Goal: Transaction & Acquisition: Purchase product/service

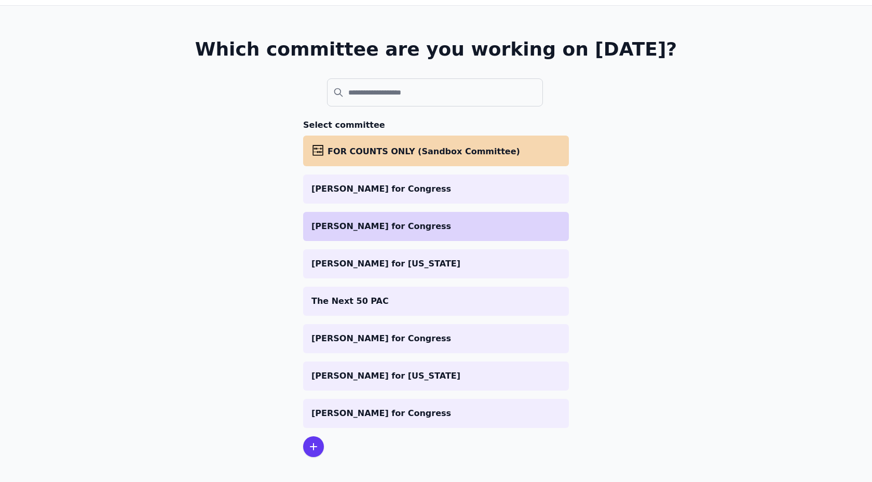
scroll to position [49, 0]
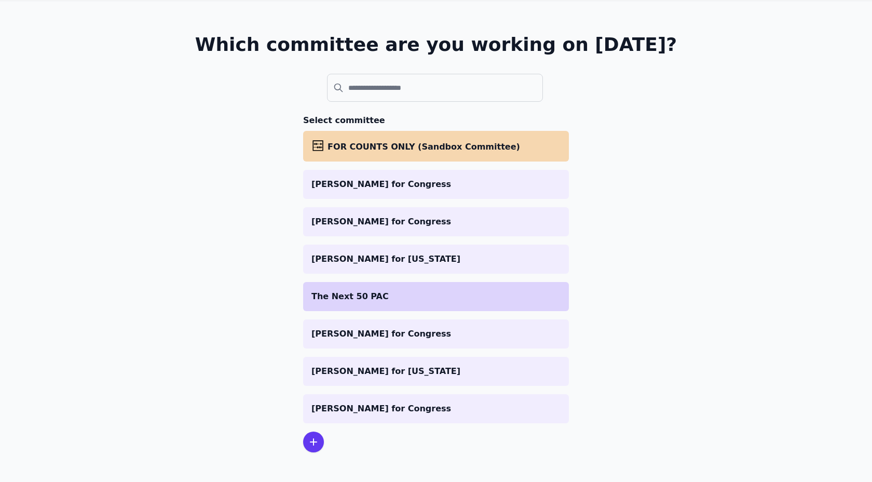
click at [412, 306] on li "The Next 50 PAC" at bounding box center [436, 296] width 266 height 29
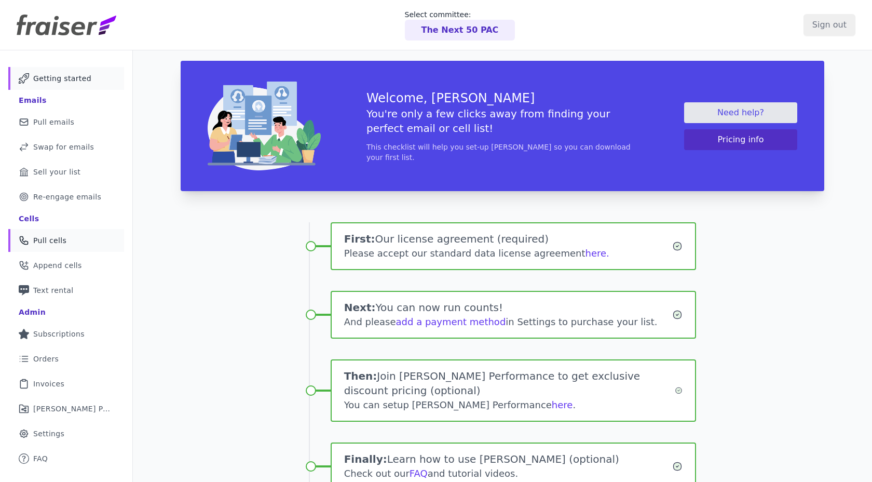
click at [68, 236] on link "Phone Icon Outline of a phone Pull cells" at bounding box center [66, 240] width 116 height 23
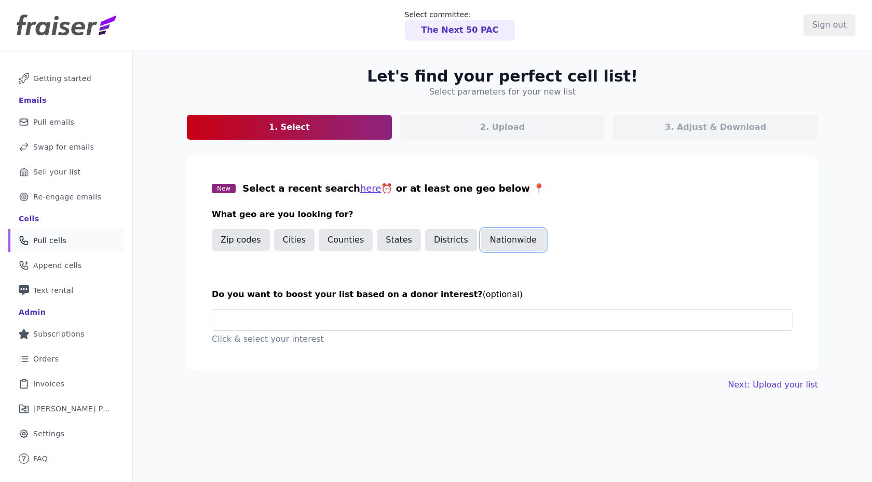
click at [515, 242] on button "Nationwide" at bounding box center [513, 240] width 64 height 22
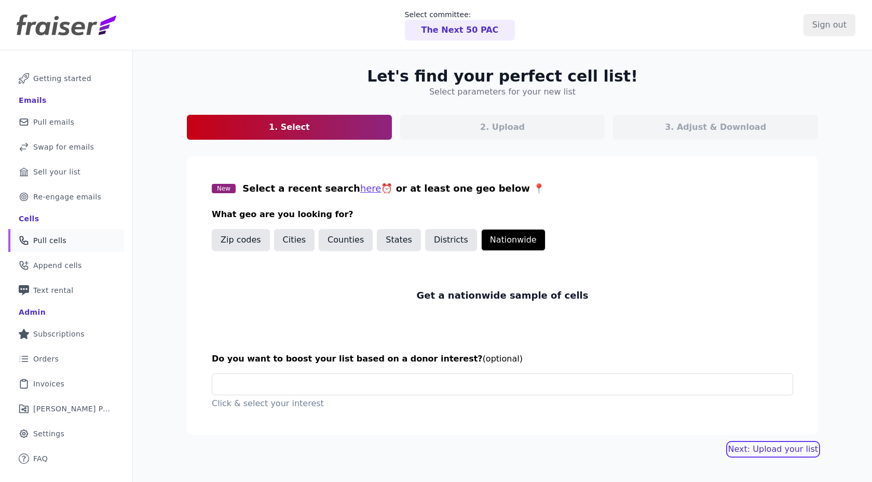
click at [753, 447] on link "Next: Upload your list" at bounding box center [773, 449] width 90 height 12
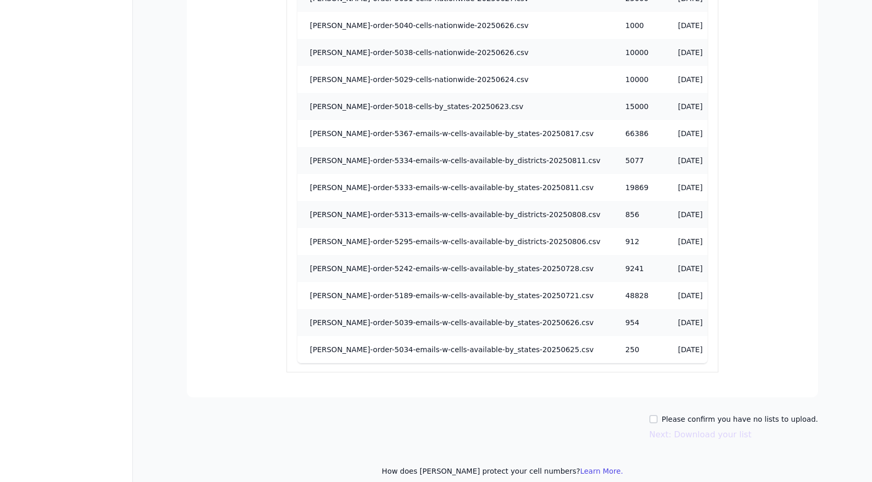
scroll to position [901, 0]
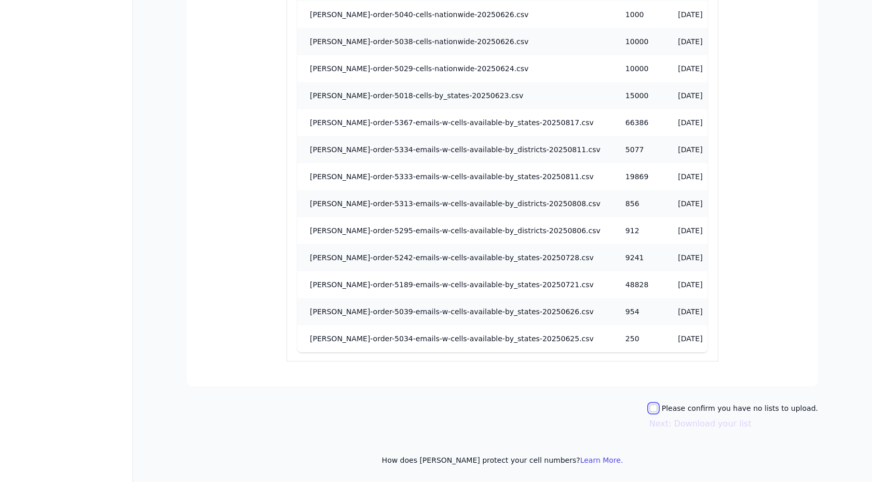
click at [657, 407] on input "Please confirm you have no lists to upload." at bounding box center [653, 408] width 8 height 8
checkbox input "true"
click at [669, 424] on button "Next: Download your list" at bounding box center [700, 423] width 102 height 12
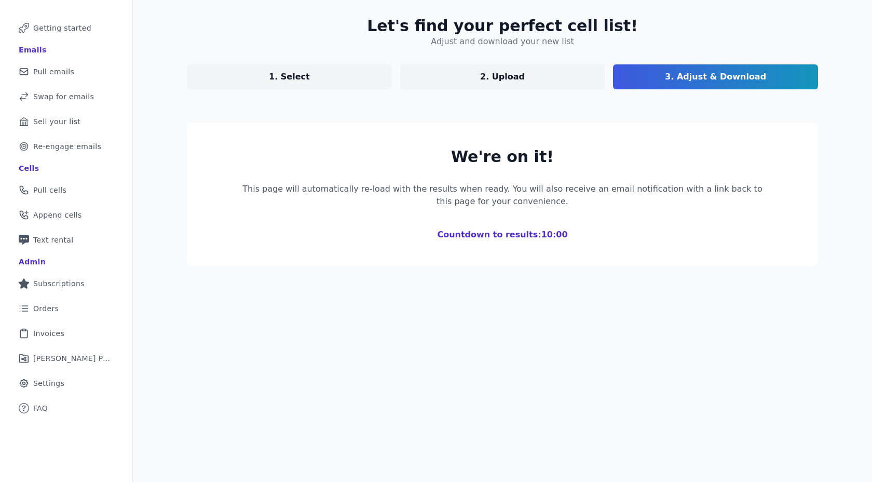
scroll to position [50, 0]
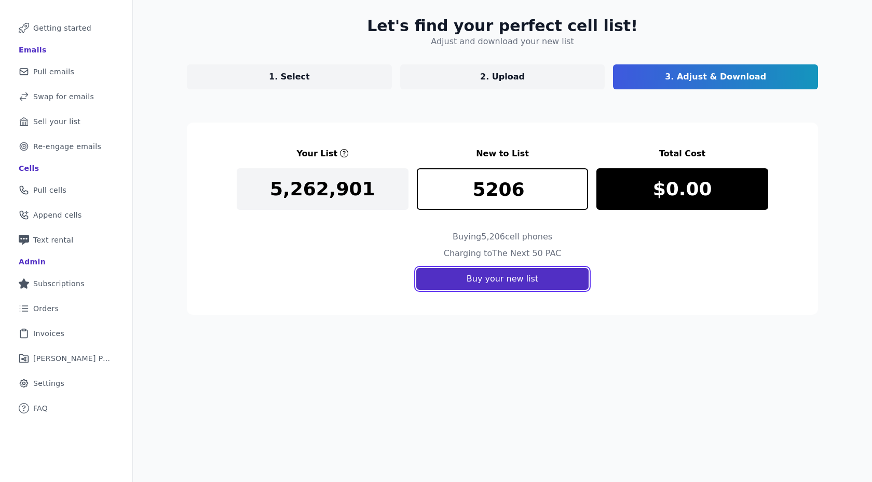
click at [444, 272] on button "Buy your new list" at bounding box center [502, 279] width 172 height 22
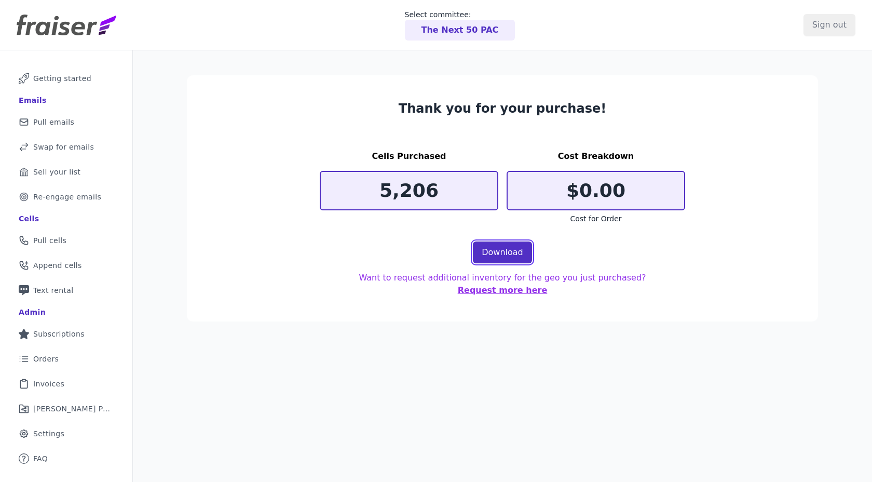
click at [495, 259] on link "Download" at bounding box center [502, 252] width 59 height 22
click at [42, 197] on span "Re-engage emails" at bounding box center [67, 196] width 68 height 10
